Goal: Information Seeking & Learning: Learn about a topic

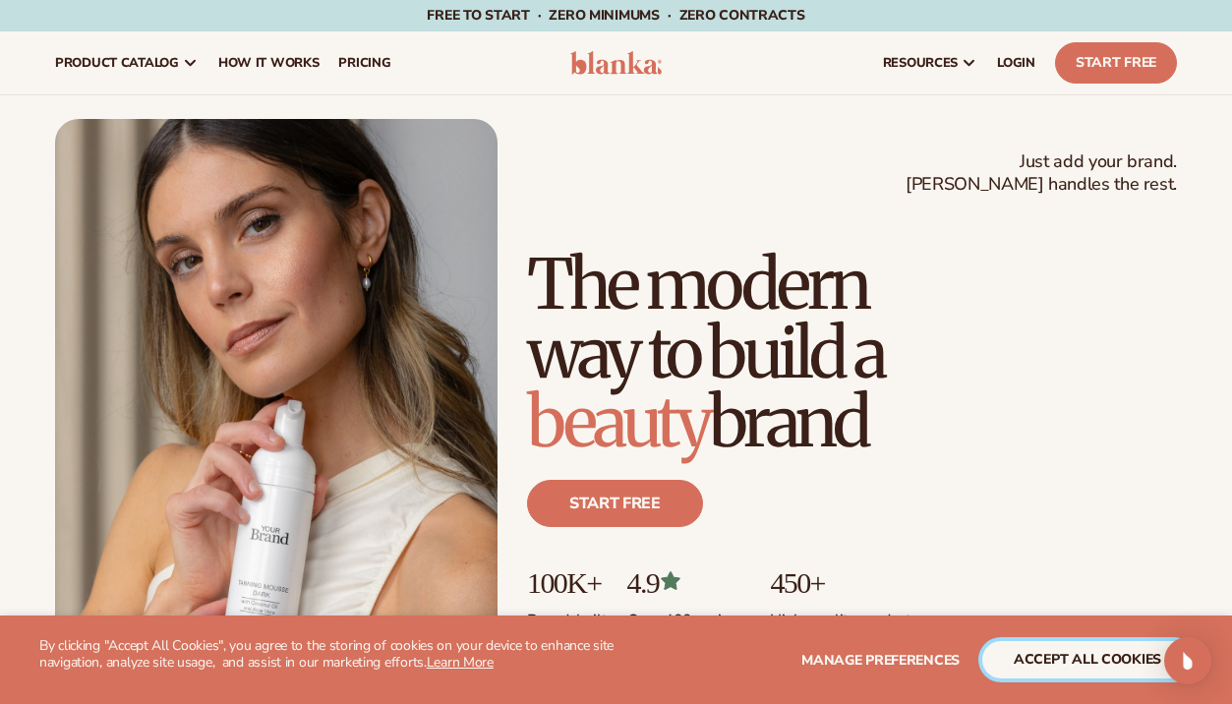
click at [1040, 664] on button "accept all cookies" at bounding box center [1087, 659] width 210 height 37
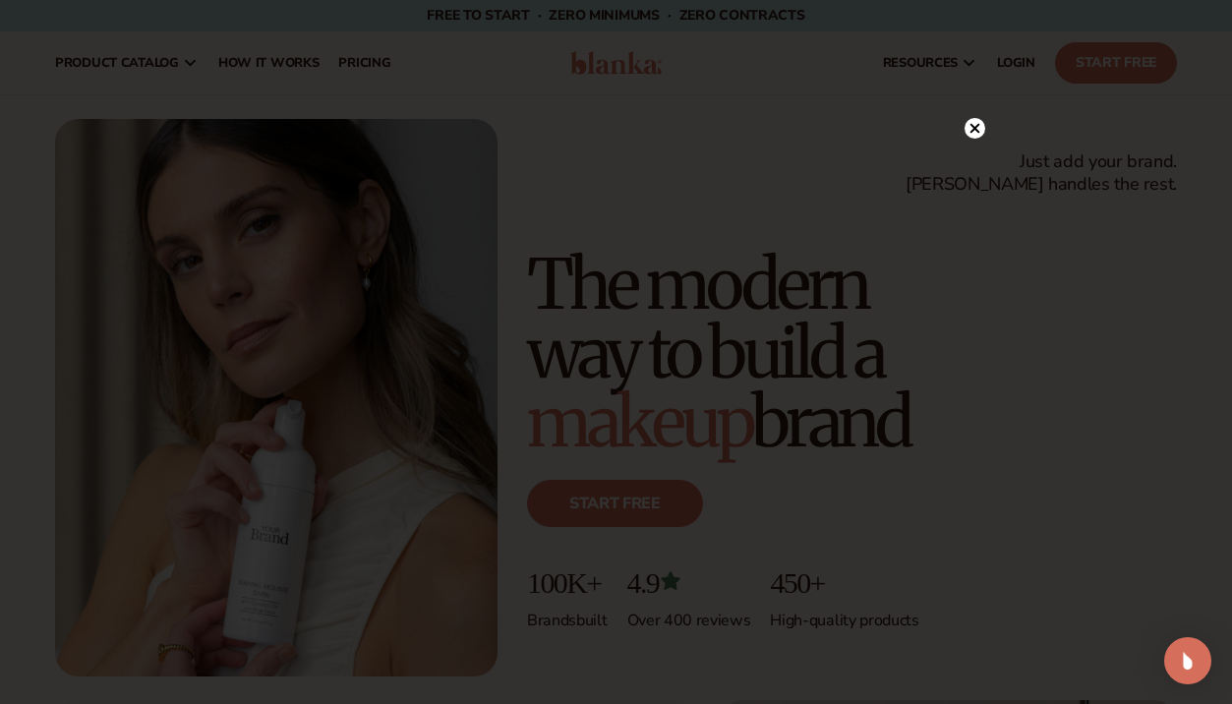
click at [980, 124] on circle at bounding box center [974, 128] width 21 height 21
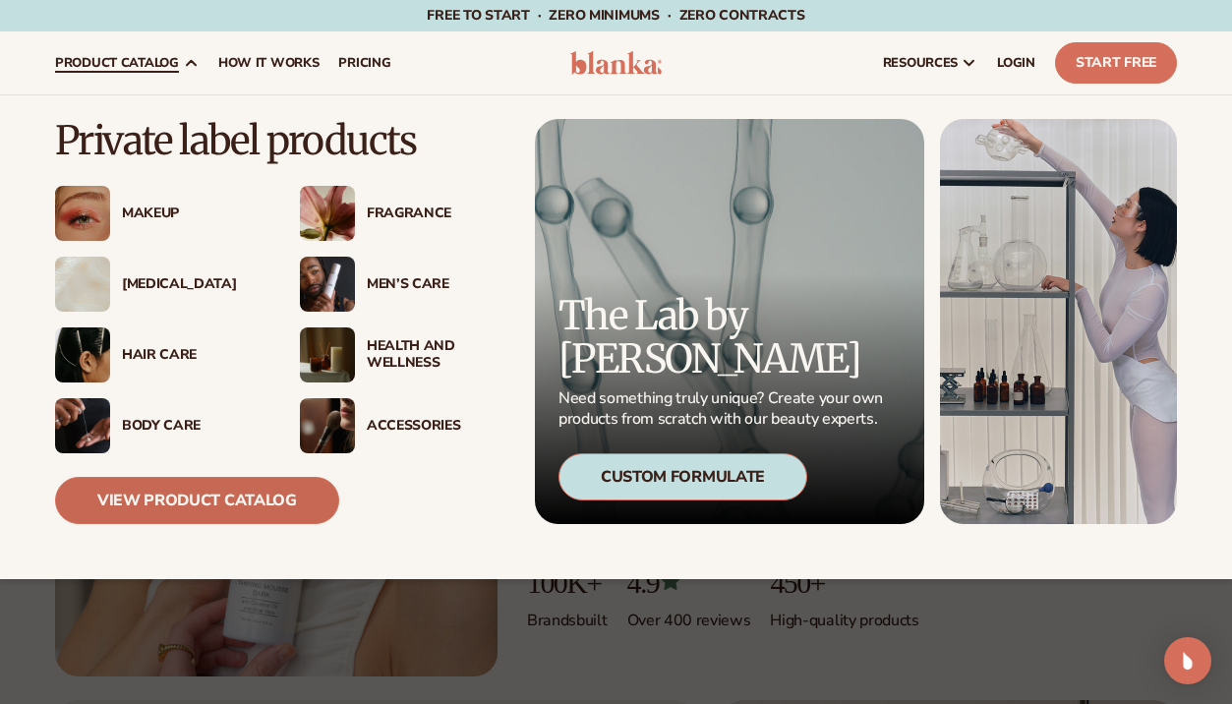
click at [262, 508] on link "View Product Catalog" at bounding box center [197, 500] width 284 height 47
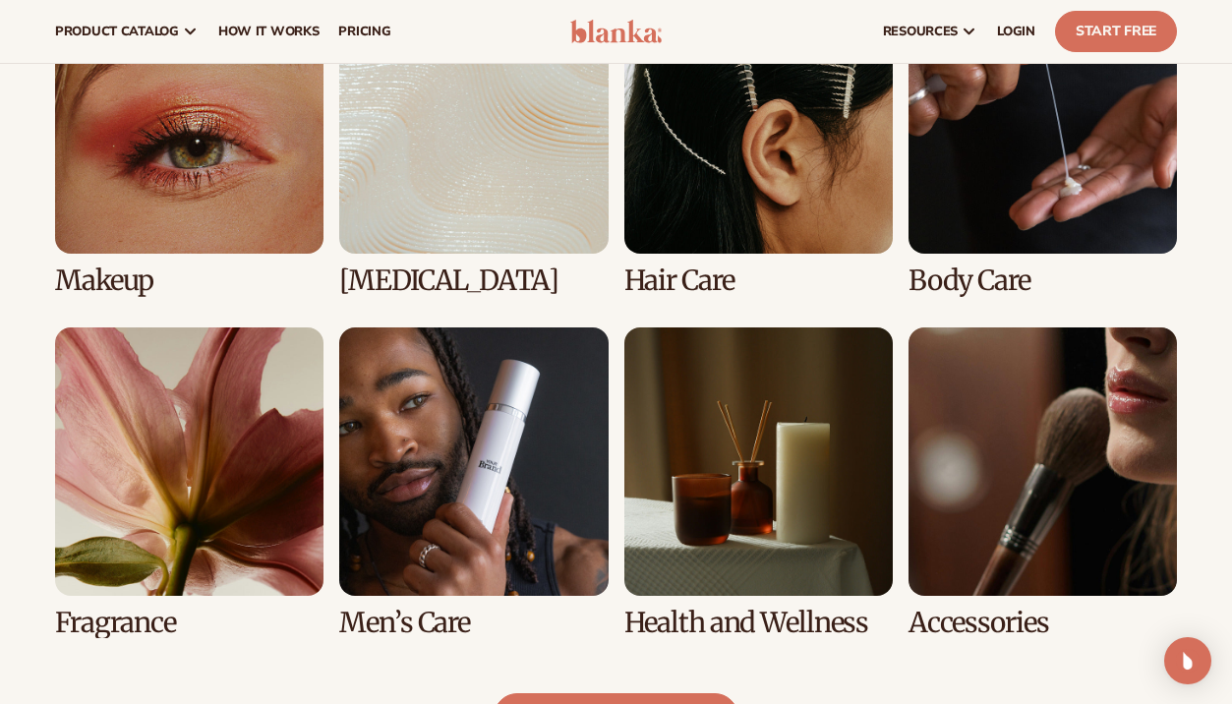
scroll to position [1476, 0]
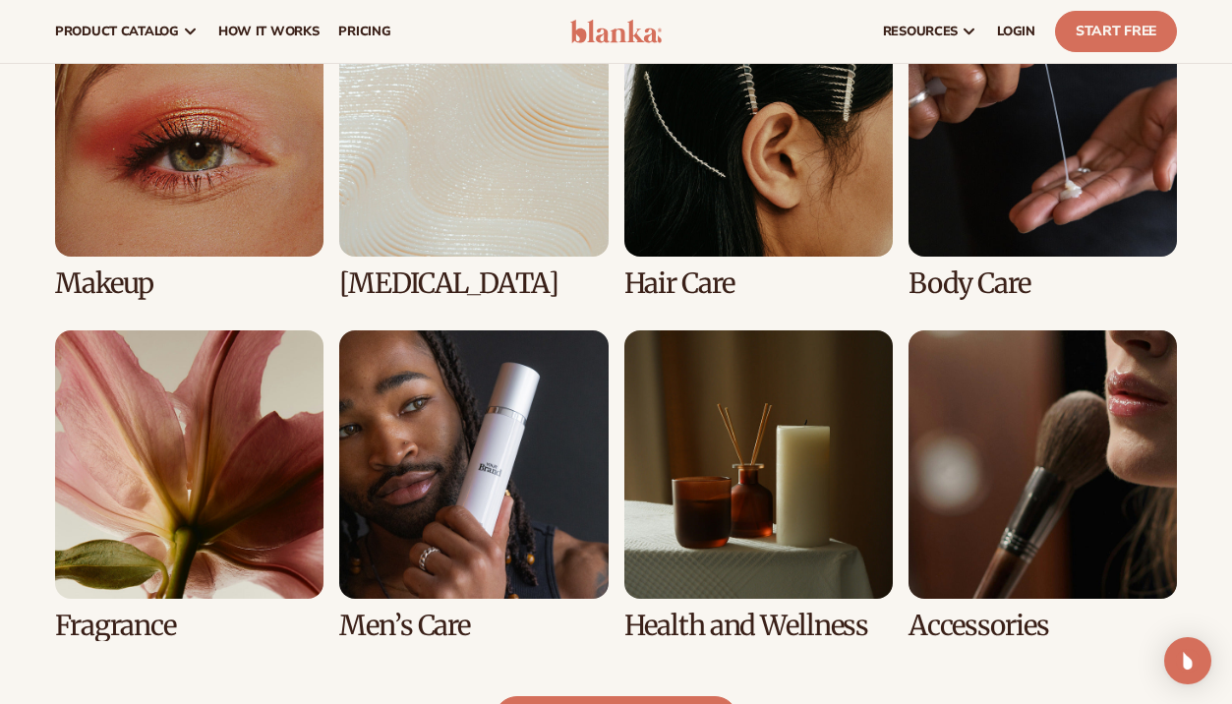
click at [176, 249] on link "1 / 8" at bounding box center [189, 143] width 268 height 311
click at [237, 240] on link "1 / 8" at bounding box center [189, 143] width 268 height 311
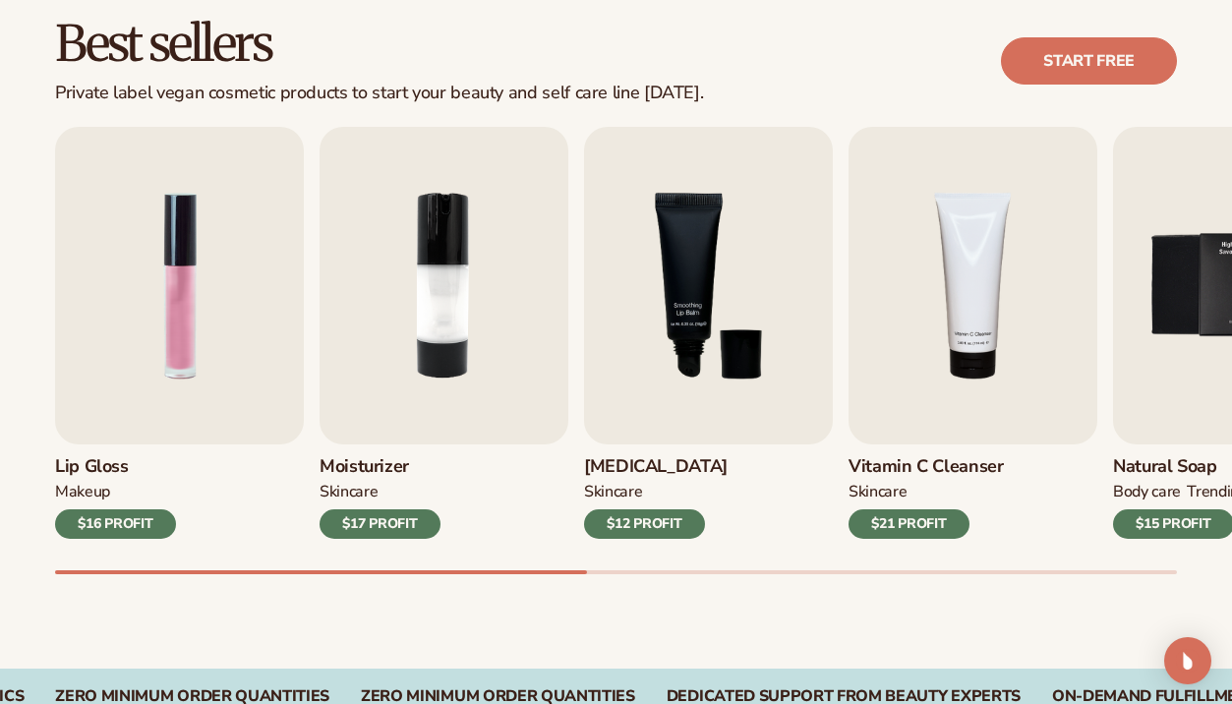
scroll to position [608, 0]
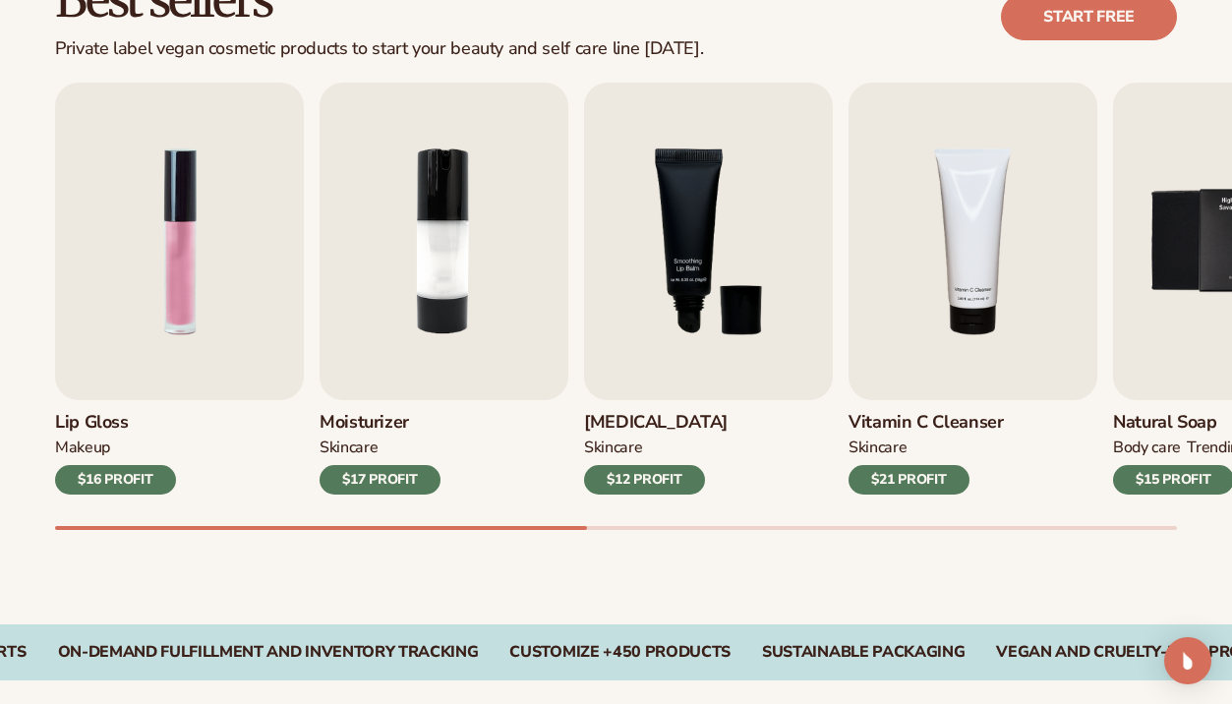
click at [168, 403] on div "Lip Gloss MAKEUP $16 PROFIT" at bounding box center [179, 447] width 249 height 94
click at [176, 373] on img "1 / 9" at bounding box center [179, 242] width 249 height 318
click at [202, 317] on img "1 / 9" at bounding box center [179, 242] width 249 height 318
click at [103, 414] on h3 "Lip Gloss" at bounding box center [115, 423] width 121 height 22
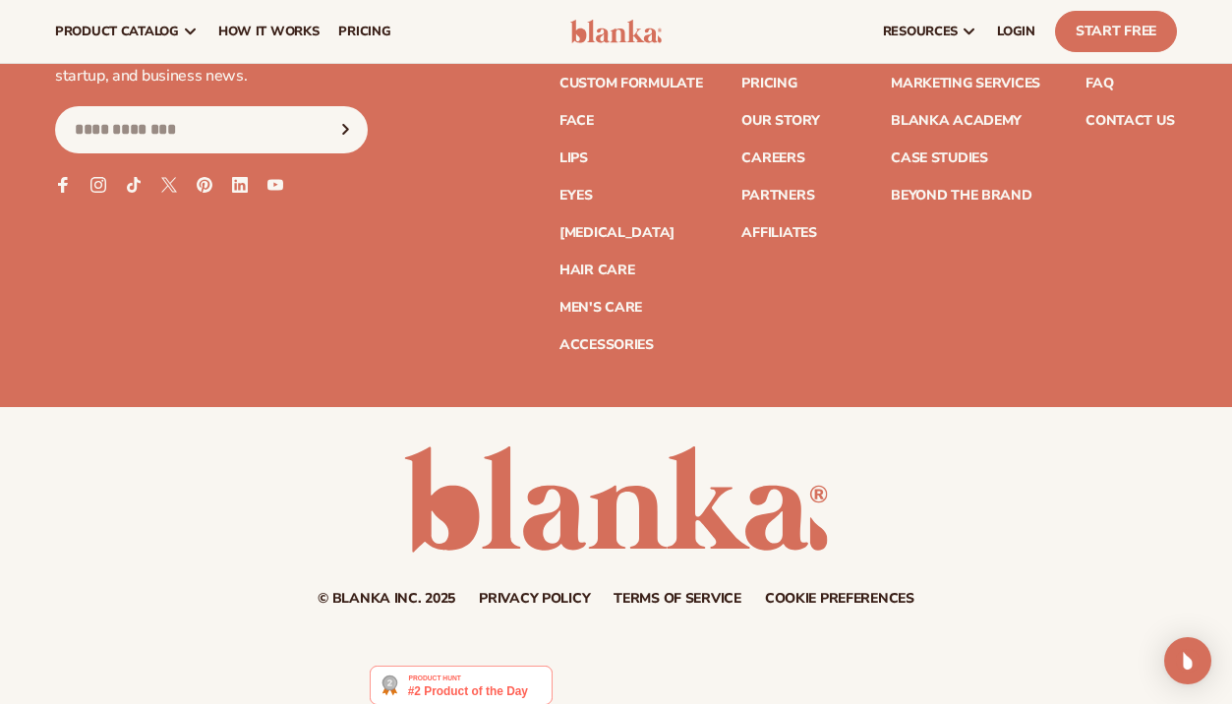
scroll to position [3771, 0]
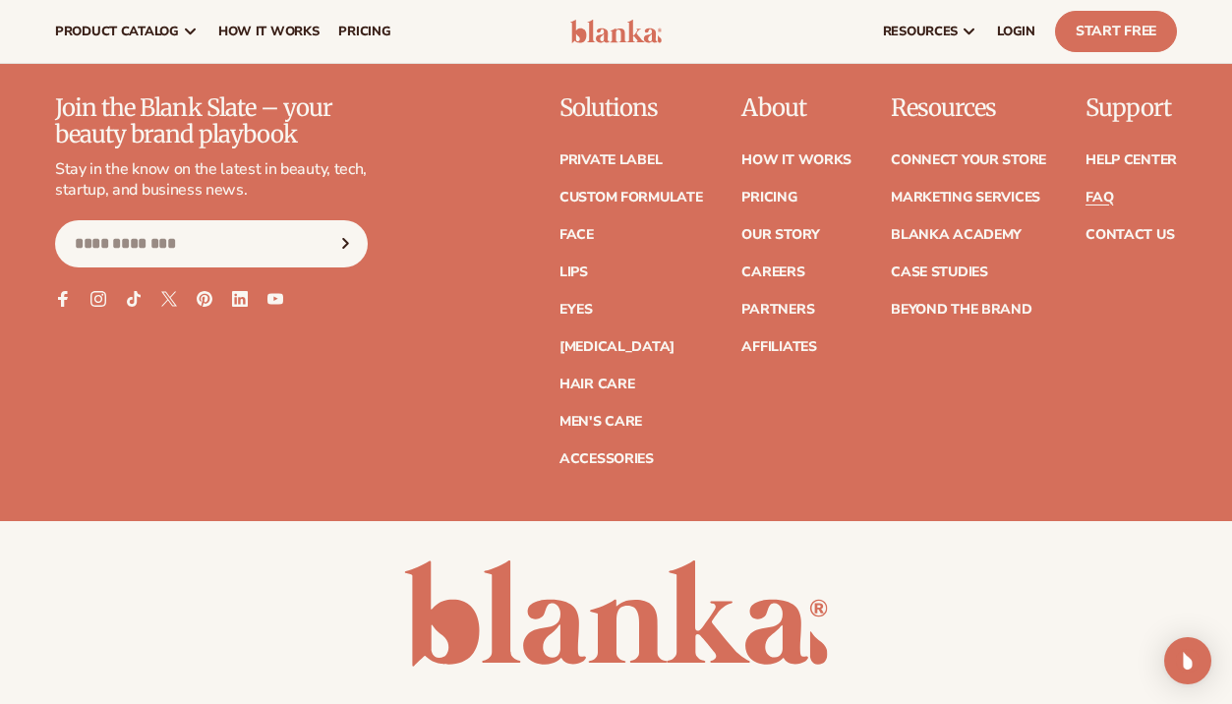
click at [1106, 191] on link "FAQ" at bounding box center [1099, 198] width 28 height 14
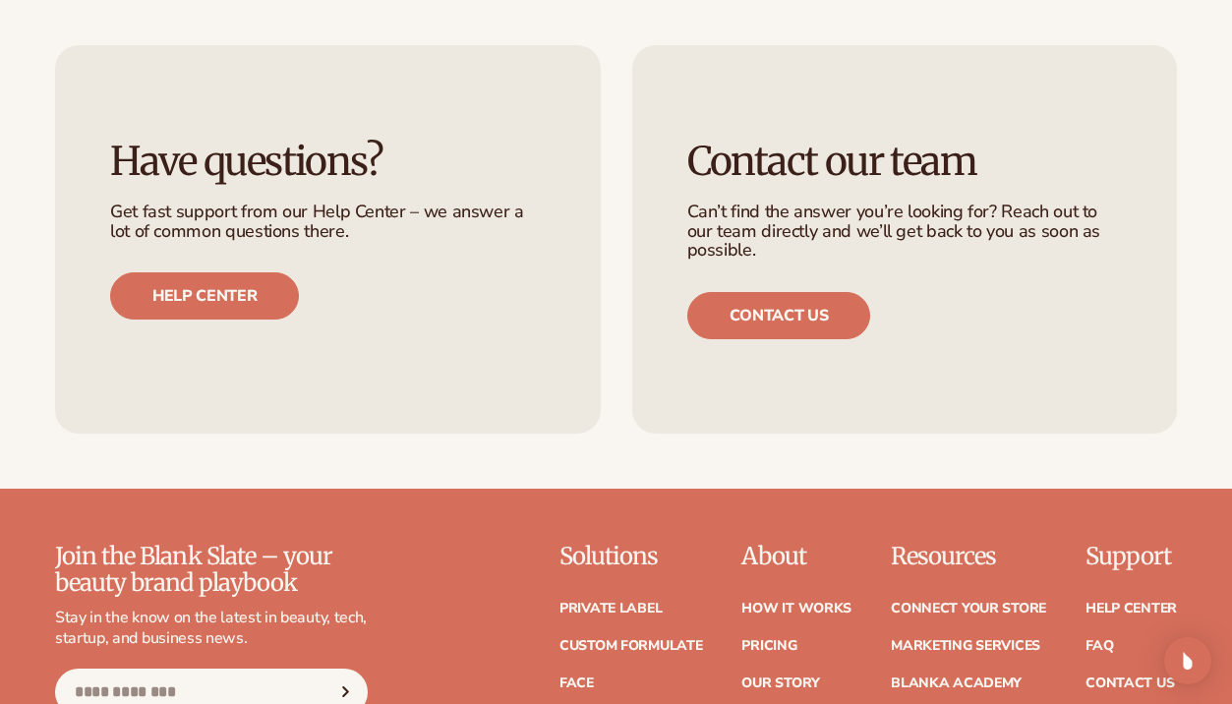
scroll to position [3885, 0]
